Goal: Information Seeking & Learning: Learn about a topic

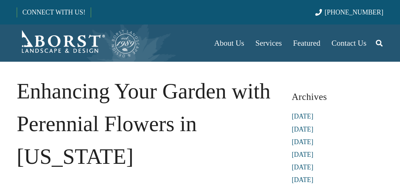
scroll to position [112, 0]
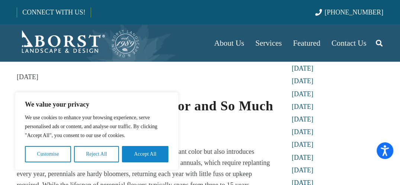
click at [95, 157] on button "Reject All" at bounding box center [96, 154] width 45 height 16
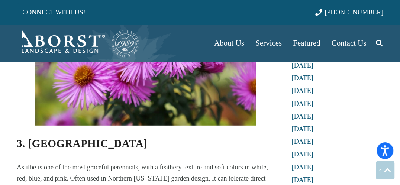
scroll to position [1115, 0]
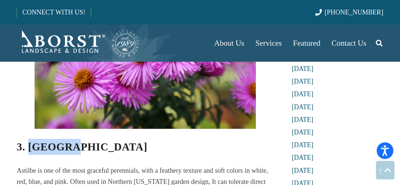
drag, startPoint x: 28, startPoint y: 128, endPoint x: 75, endPoint y: 132, distance: 47.4
click at [75, 139] on h3 "3. [GEOGRAPHIC_DATA]" at bounding box center [145, 147] width 257 height 16
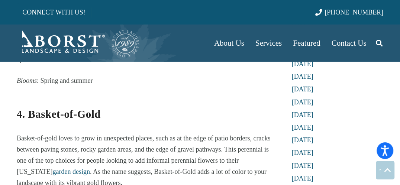
scroll to position [1339, 0]
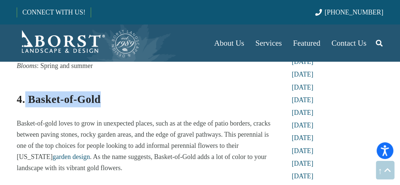
drag, startPoint x: 25, startPoint y: 79, endPoint x: 108, endPoint y: 86, distance: 83.9
click at [108, 86] on h3 "4. Basket-of-Gold" at bounding box center [145, 94] width 257 height 26
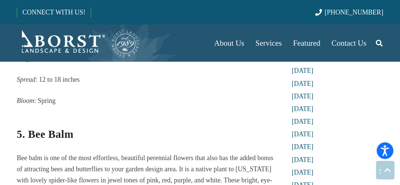
scroll to position [1450, 0]
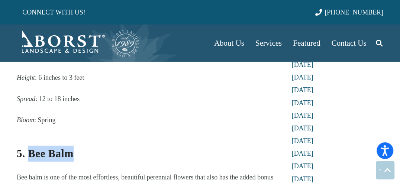
drag, startPoint x: 29, startPoint y: 133, endPoint x: 91, endPoint y: 137, distance: 62.2
click at [91, 137] on h3 "5. Bee Balm" at bounding box center [145, 149] width 257 height 26
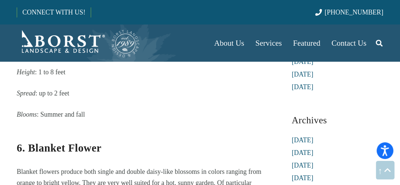
scroll to position [1636, 0]
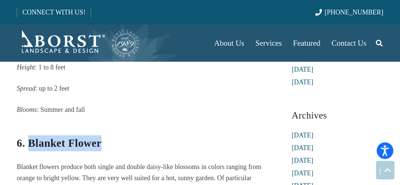
drag, startPoint x: 28, startPoint y: 120, endPoint x: 129, endPoint y: 120, distance: 101.1
click at [129, 125] on h3 "6. Blanket Flower" at bounding box center [145, 138] width 257 height 26
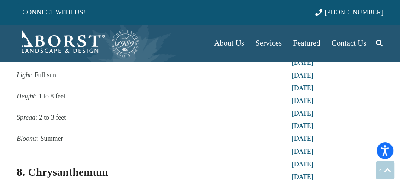
scroll to position [2156, 0]
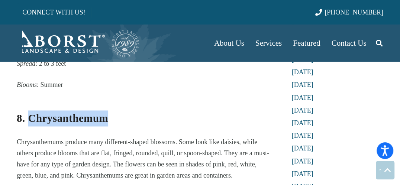
drag, startPoint x: 28, startPoint y: 97, endPoint x: 139, endPoint y: 100, distance: 111.2
click at [139, 100] on h3 "8. Chrysanthemum" at bounding box center [145, 113] width 257 height 26
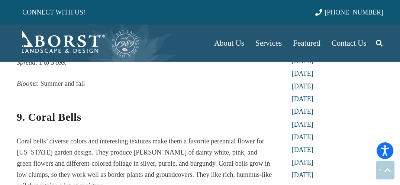
scroll to position [2342, 0]
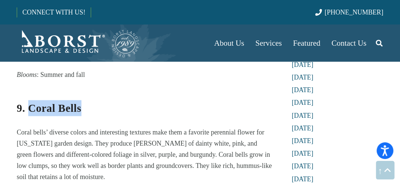
drag, startPoint x: 29, startPoint y: 88, endPoint x: 107, endPoint y: 88, distance: 78.1
click at [107, 90] on h3 "9. Coral Bells" at bounding box center [145, 103] width 257 height 26
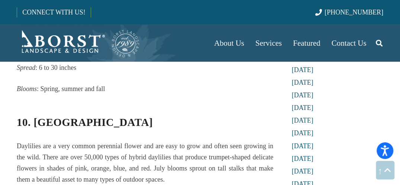
scroll to position [2528, 0]
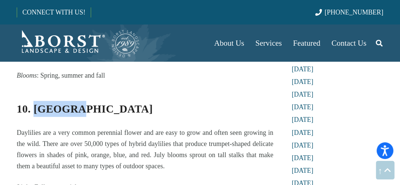
drag, startPoint x: 35, startPoint y: 88, endPoint x: 94, endPoint y: 87, distance: 58.8
click at [94, 91] on h3 "10. [GEOGRAPHIC_DATA]" at bounding box center [145, 104] width 257 height 26
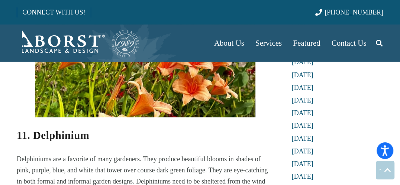
scroll to position [2863, 0]
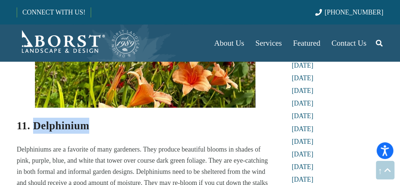
drag, startPoint x: 33, startPoint y: 106, endPoint x: 94, endPoint y: 104, distance: 61.0
click at [94, 118] on h3 "11. Delphinium" at bounding box center [145, 126] width 257 height 16
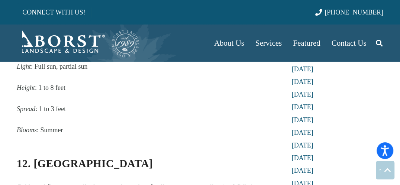
scroll to position [3049, 0]
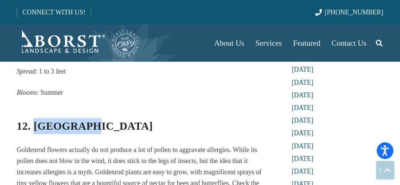
drag, startPoint x: 33, startPoint y: 106, endPoint x: 92, endPoint y: 109, distance: 58.5
click at [92, 109] on h3 "12. [GEOGRAPHIC_DATA]" at bounding box center [145, 121] width 257 height 26
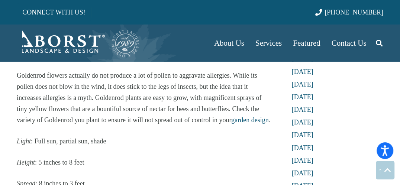
scroll to position [3272, 0]
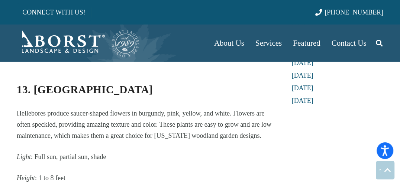
drag, startPoint x: 32, startPoint y: 69, endPoint x: 36, endPoint y: 71, distance: 4.2
click at [36, 84] on strong "13. [GEOGRAPHIC_DATA]" at bounding box center [85, 90] width 136 height 12
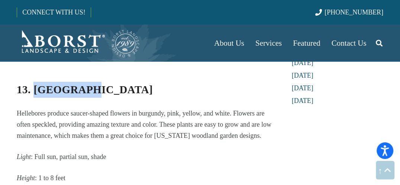
drag, startPoint x: 33, startPoint y: 69, endPoint x: 92, endPoint y: 74, distance: 58.6
click at [92, 74] on h3 "13. [GEOGRAPHIC_DATA]" at bounding box center [145, 85] width 257 height 26
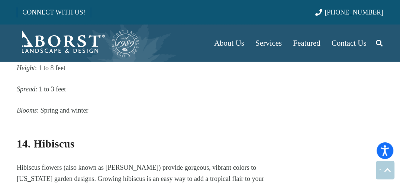
scroll to position [3421, 0]
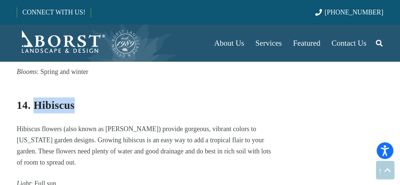
drag, startPoint x: 35, startPoint y: 83, endPoint x: 78, endPoint y: 91, distance: 43.8
click at [78, 91] on h3 "14. Hibiscus" at bounding box center [145, 100] width 257 height 26
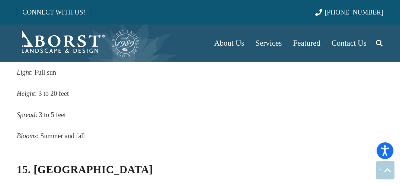
scroll to position [3569, 0]
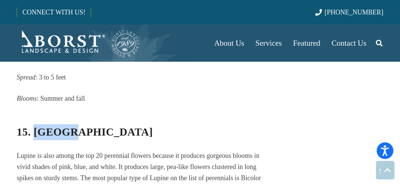
drag, startPoint x: 35, startPoint y: 112, endPoint x: 70, endPoint y: 112, distance: 35.0
click at [70, 114] on h3 "15. [GEOGRAPHIC_DATA]" at bounding box center [145, 127] width 257 height 26
